Goal: Information Seeking & Learning: Learn about a topic

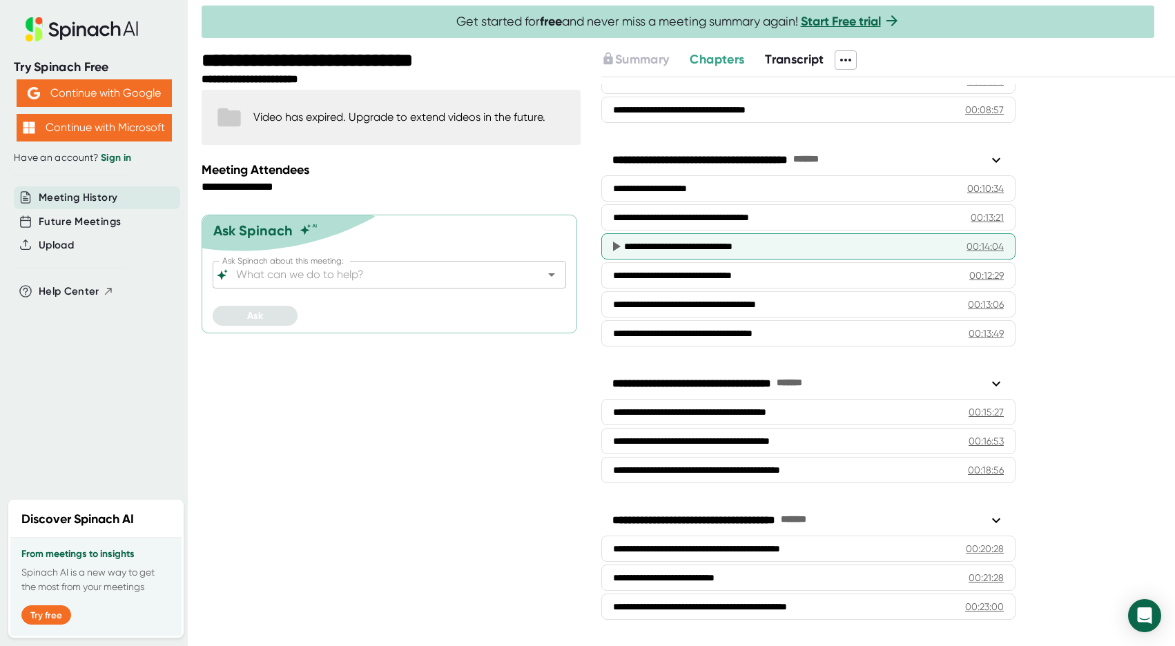
scroll to position [236, 0]
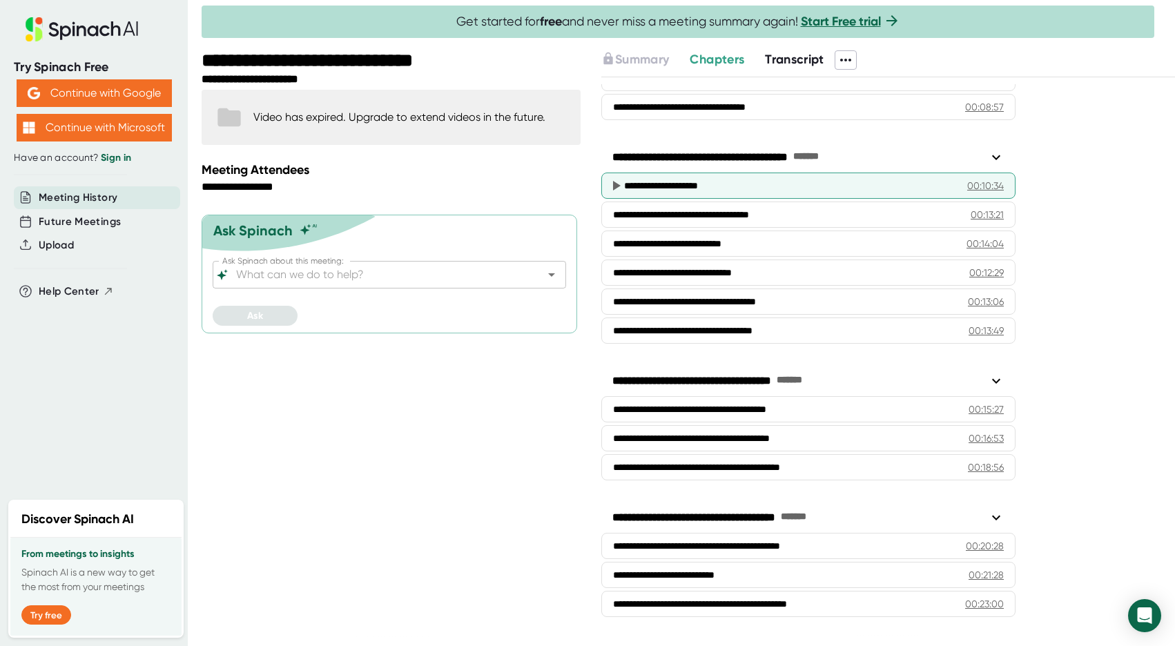
click at [988, 184] on div "00:10:34" at bounding box center [986, 186] width 37 height 14
click at [616, 181] on icon at bounding box center [616, 185] width 17 height 17
click at [617, 186] on icon at bounding box center [617, 186] width 8 height 10
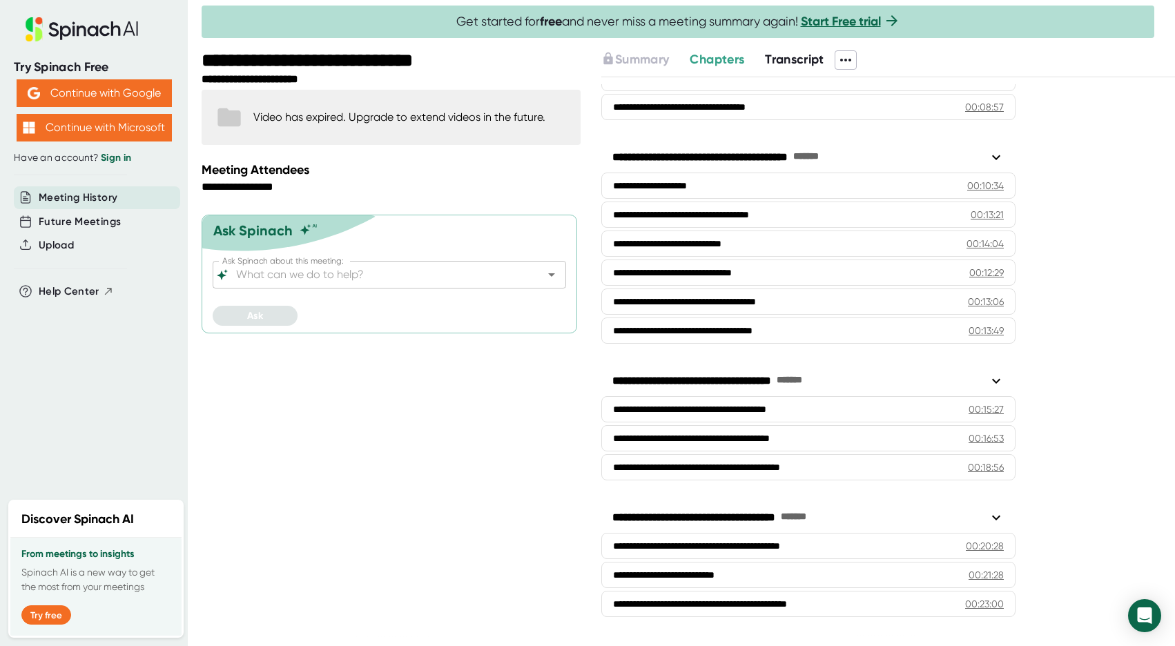
click at [795, 63] on span "Transcript" at bounding box center [794, 59] width 59 height 15
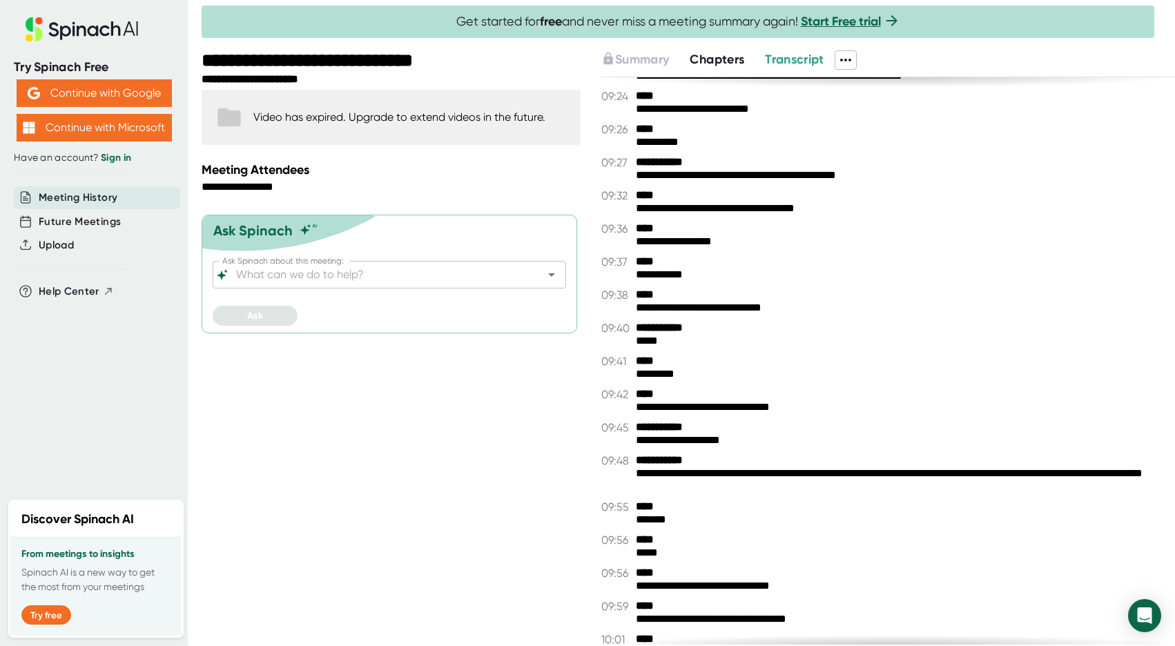
scroll to position [5220, 0]
